Goal: Entertainment & Leisure: Consume media (video, audio)

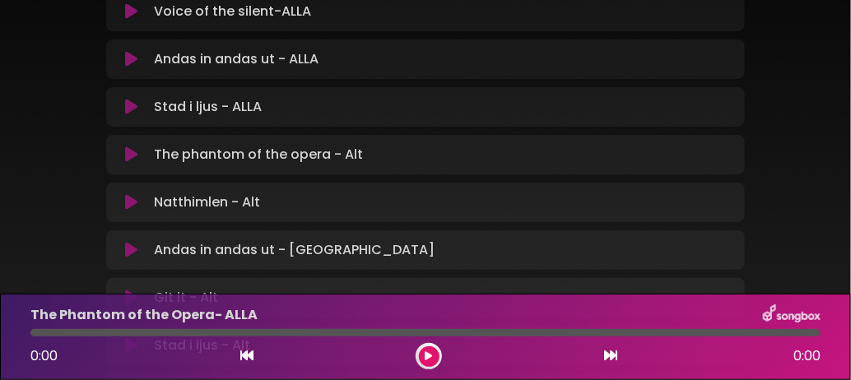
scroll to position [823, 0]
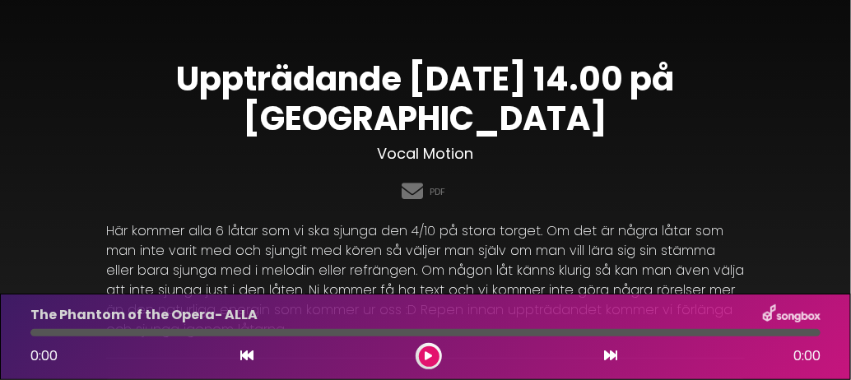
click at [430, 354] on icon at bounding box center [429, 357] width 7 height 10
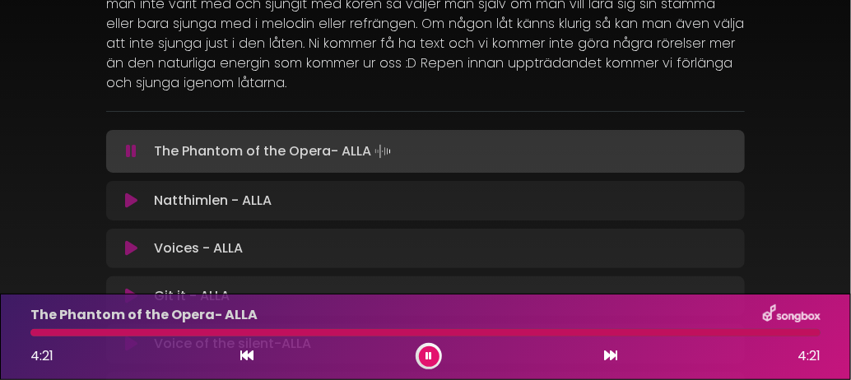
click at [128, 201] on icon at bounding box center [131, 201] width 12 height 16
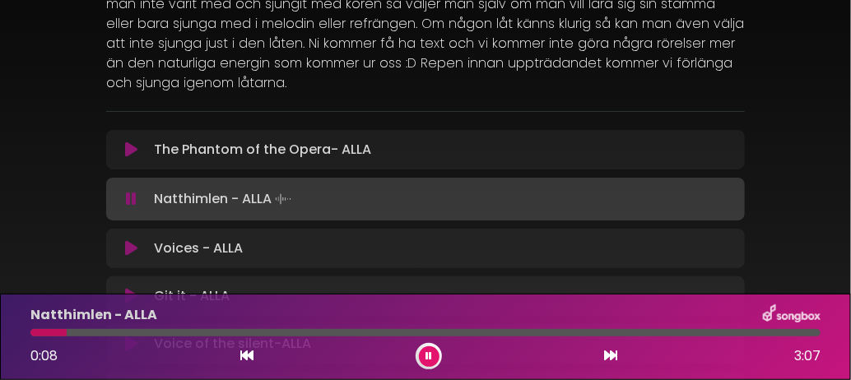
click at [128, 148] on icon at bounding box center [132, 150] width 21 height 19
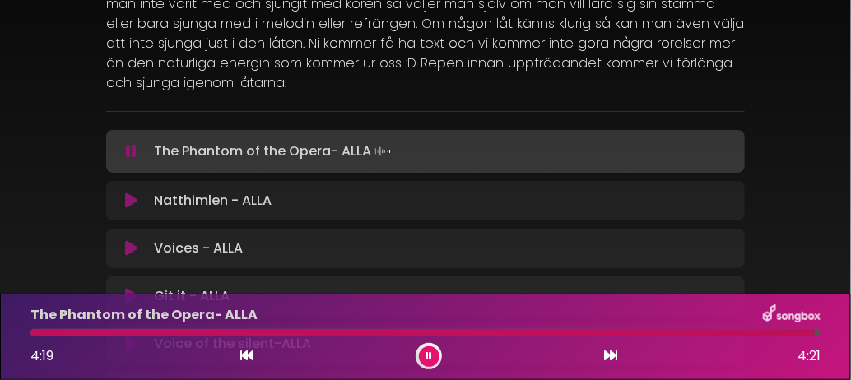
click at [428, 356] on icon at bounding box center [429, 357] width 12 height 12
